Goal: Book appointment/travel/reservation

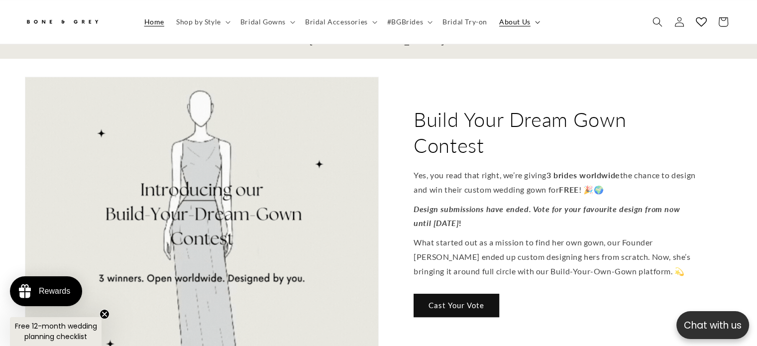
click at [518, 26] on summary "About Us" at bounding box center [518, 21] width 51 height 21
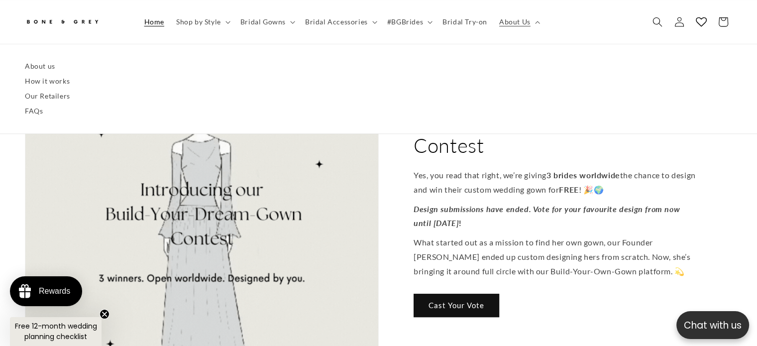
scroll to position [0, 756]
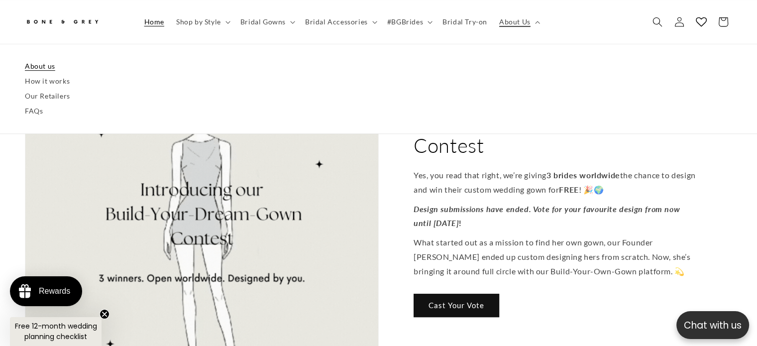
click at [50, 67] on link "About us" at bounding box center [378, 66] width 707 height 15
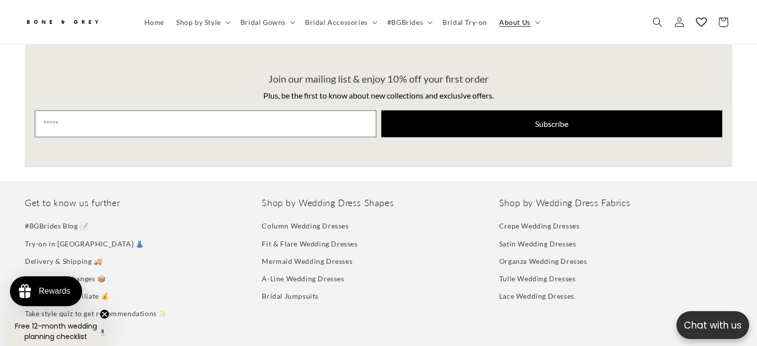
scroll to position [0, 515]
click at [336, 22] on span "Bridal Accessories" at bounding box center [336, 21] width 63 height 9
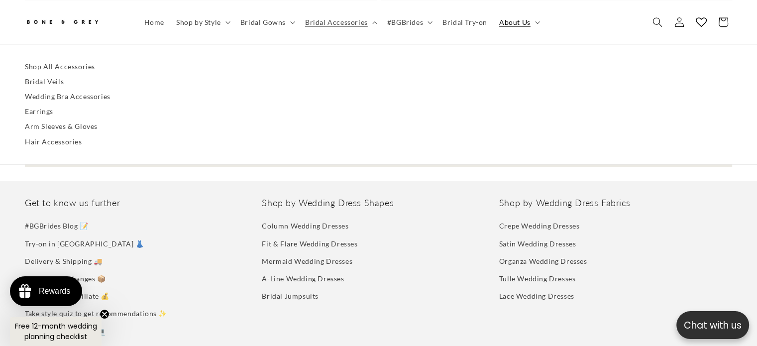
scroll to position [0, 0]
click at [53, 81] on link "Bridal Veils" at bounding box center [378, 81] width 707 height 15
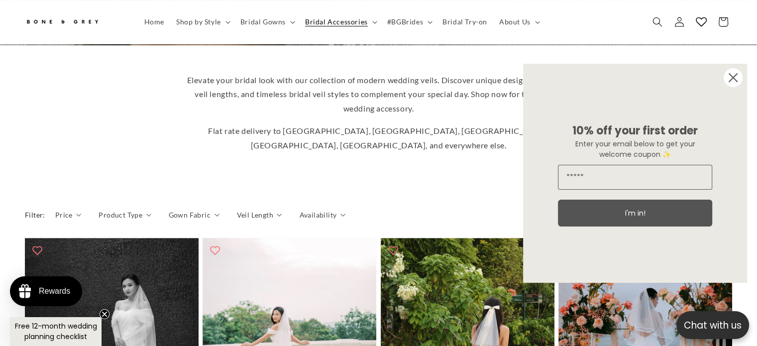
scroll to position [0, 515]
click at [674, 174] on input "Email" at bounding box center [635, 177] width 154 height 25
type input "**********"
click at [674, 215] on button "I'm in!" at bounding box center [635, 212] width 154 height 27
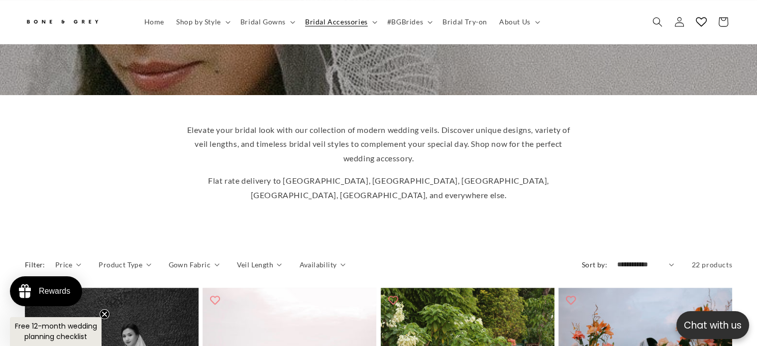
click at [670, 259] on select "**********" at bounding box center [645, 264] width 57 height 10
select select "**********"
click at [617, 259] on select "**********" at bounding box center [645, 264] width 57 height 10
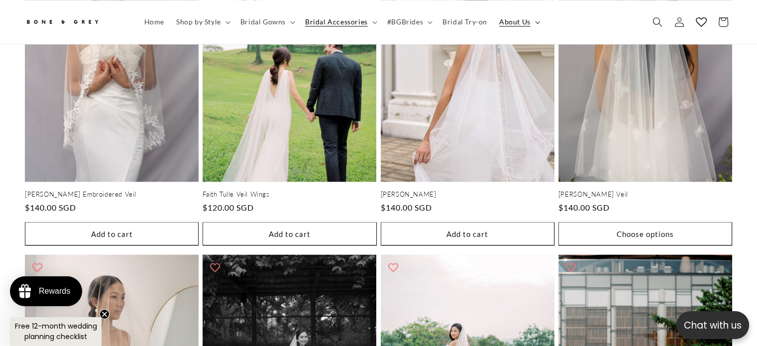
click at [529, 19] on summary "About Us" at bounding box center [518, 21] width 51 height 21
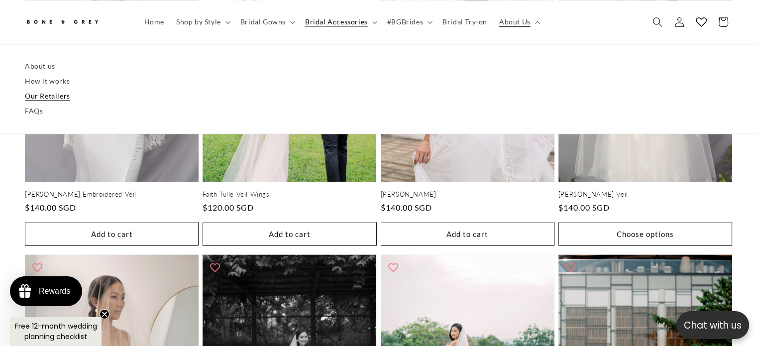
click at [40, 98] on link "Our Retailers" at bounding box center [378, 96] width 707 height 15
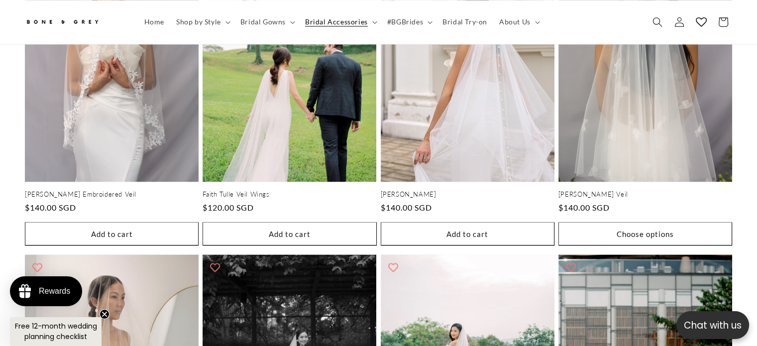
scroll to position [0, 515]
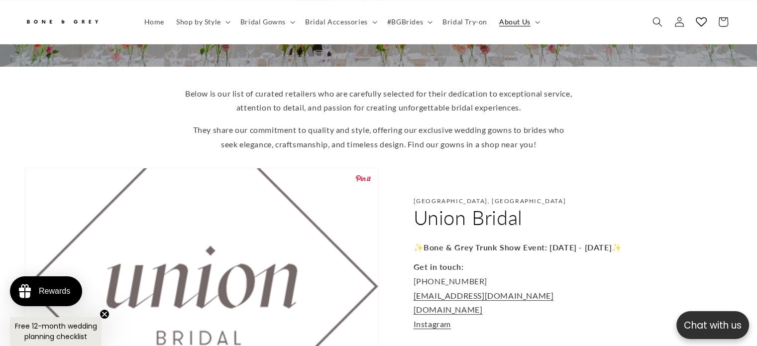
scroll to position [215, 0]
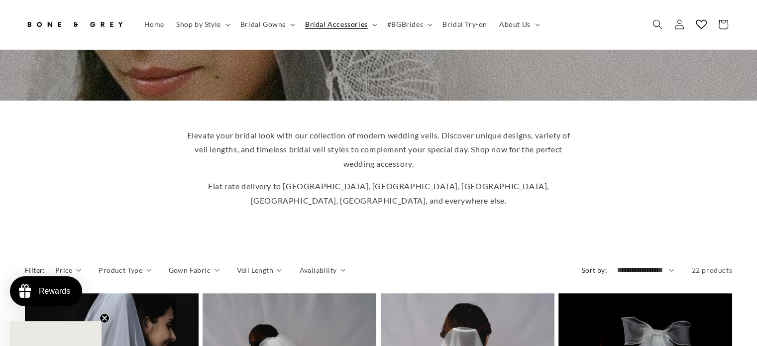
scroll to position [193, 0]
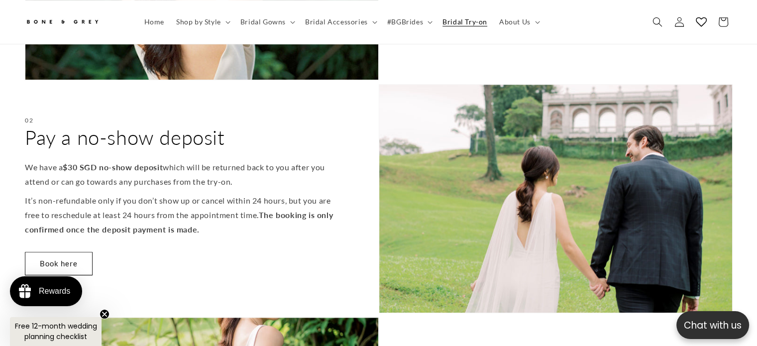
scroll to position [0, 258]
click at [68, 252] on link "Book here" at bounding box center [59, 263] width 68 height 23
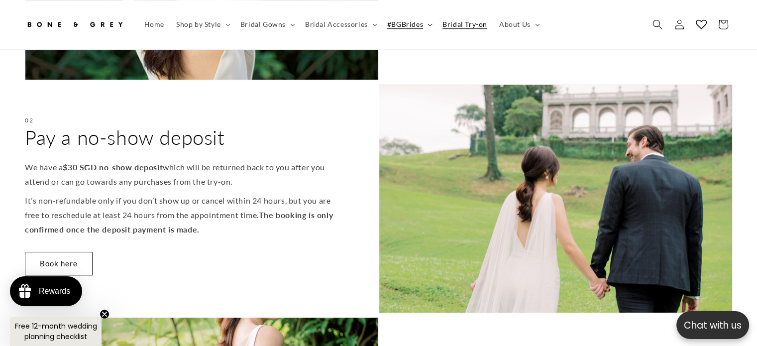
scroll to position [0, 258]
click at [424, 25] on summary "#BGBrides" at bounding box center [408, 24] width 55 height 21
click at [356, 25] on span "Bridal Accessories" at bounding box center [336, 24] width 63 height 9
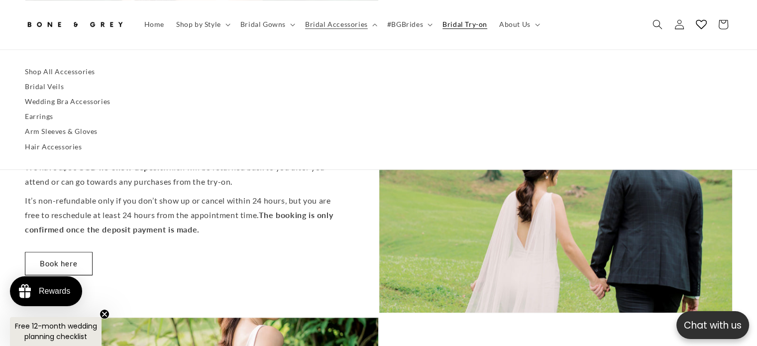
scroll to position [0, 515]
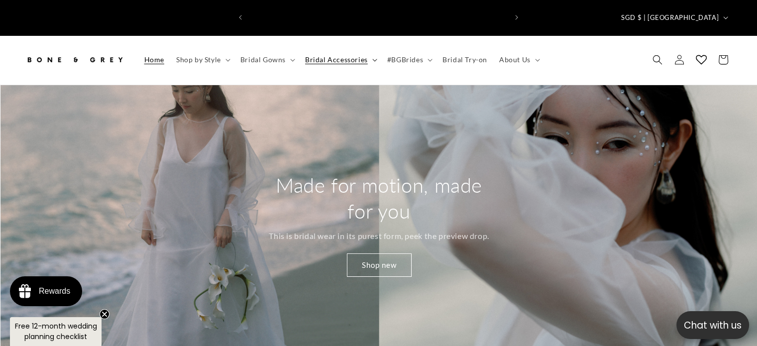
scroll to position [0, 258]
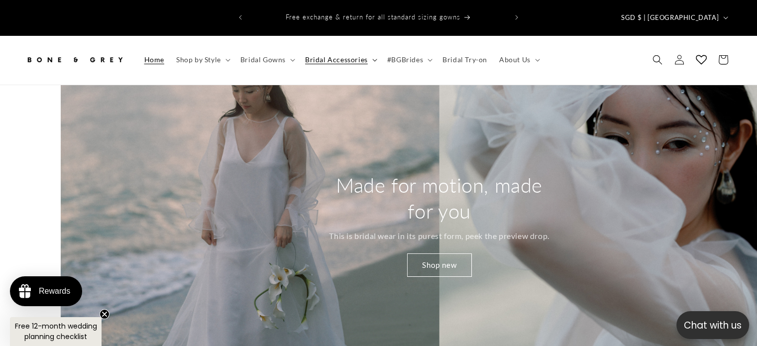
click at [317, 49] on summary "Bridal Accessories" at bounding box center [340, 59] width 82 height 21
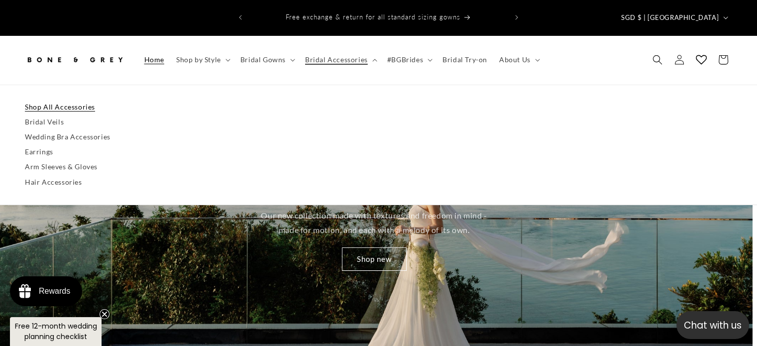
scroll to position [0, 0]
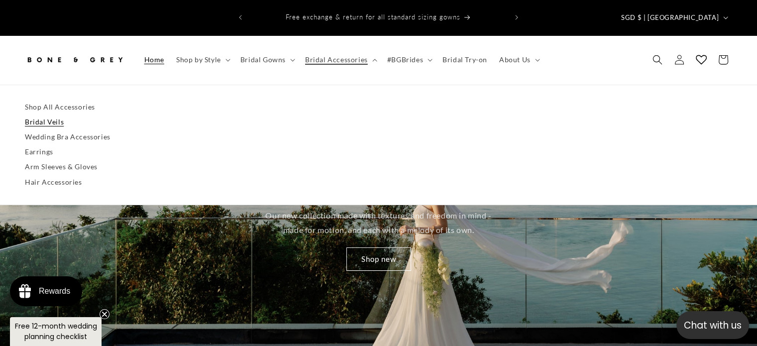
click at [58, 114] on link "Bridal Veils" at bounding box center [378, 121] width 707 height 15
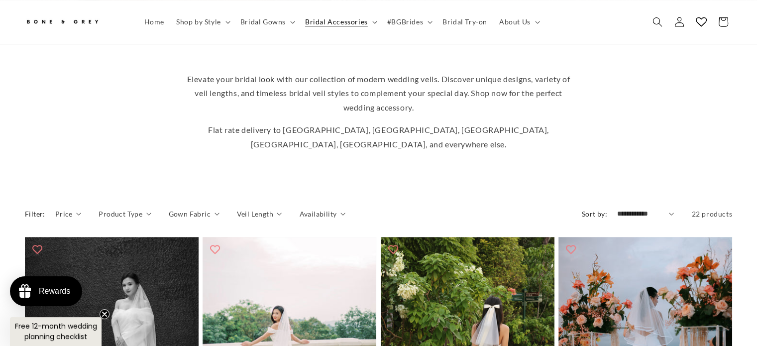
scroll to position [243, 0]
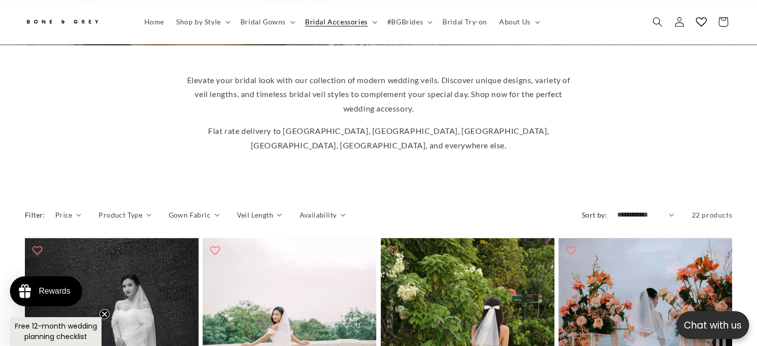
click at [667, 209] on select "**********" at bounding box center [645, 214] width 57 height 10
select select "**********"
click at [617, 209] on select "**********" at bounding box center [645, 214] width 57 height 10
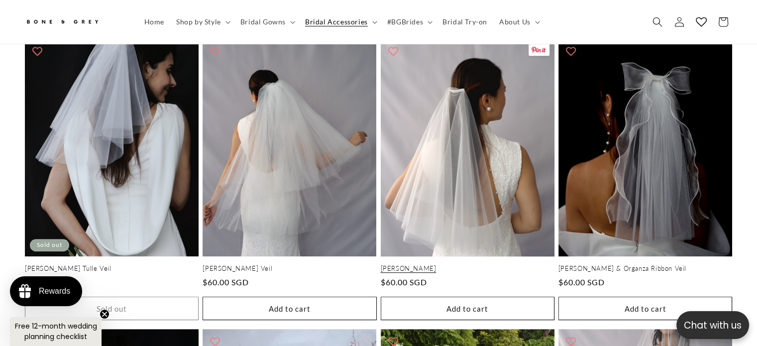
scroll to position [0, 515]
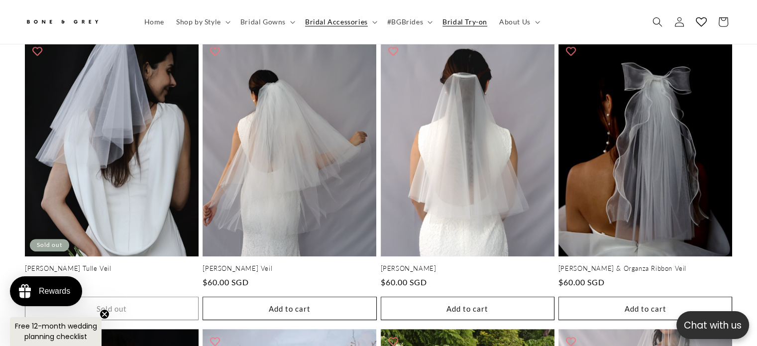
click at [471, 21] on span "Bridal Try-on" at bounding box center [464, 21] width 45 height 9
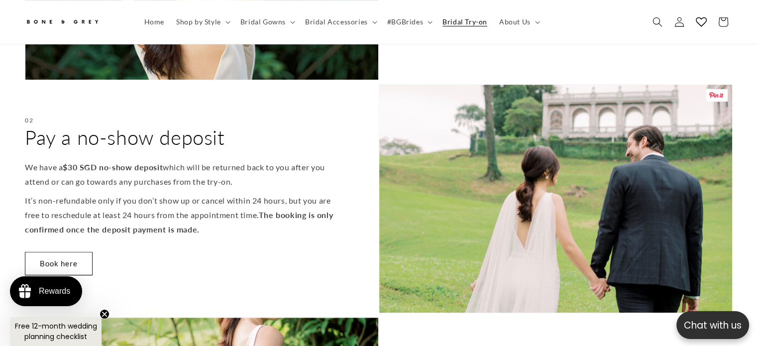
scroll to position [0, 258]
click at [68, 252] on link "Book here" at bounding box center [59, 263] width 68 height 23
